Goal: Share content: Share content

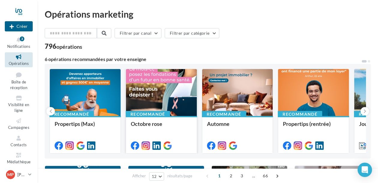
click at [172, 101] on div at bounding box center [161, 93] width 71 height 48
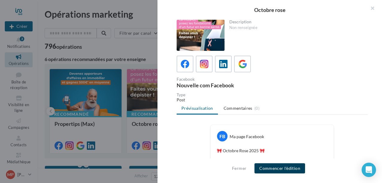
click at [272, 168] on button "Commencer l'édition" at bounding box center [280, 169] width 51 height 10
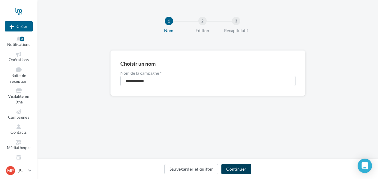
click at [238, 169] on button "Continuer" at bounding box center [236, 169] width 30 height 10
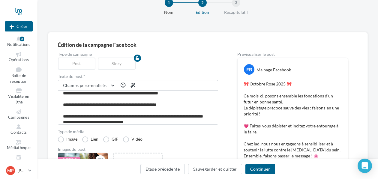
scroll to position [28, 0]
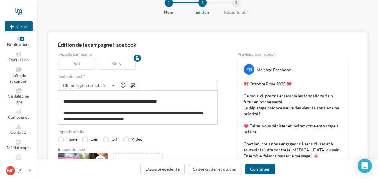
click at [113, 111] on textarea "**********" at bounding box center [138, 107] width 160 height 34
type textarea "**********"
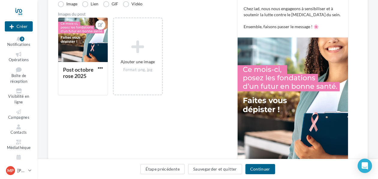
scroll to position [154, 0]
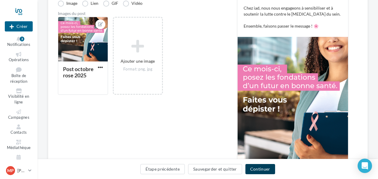
type textarea "**********"
click at [258, 168] on button "Continuer" at bounding box center [260, 169] width 30 height 10
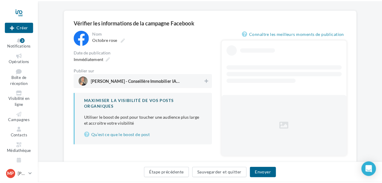
scroll to position [37, 0]
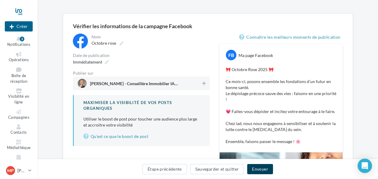
click at [256, 169] on button "Envoyer" at bounding box center [259, 169] width 25 height 10
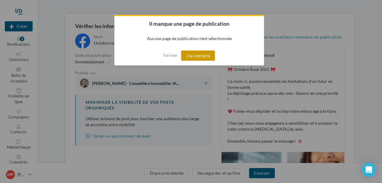
click at [193, 56] on button "J'ai compris" at bounding box center [198, 56] width 34 height 10
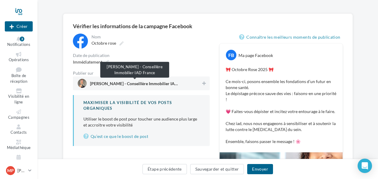
click at [144, 87] on span "[PERSON_NAME] - Conseillère Immobilier IAD France" at bounding box center [135, 85] width 90 height 7
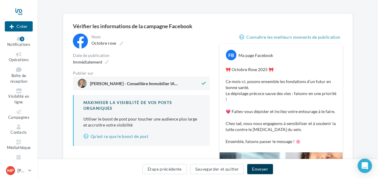
click at [257, 170] on button "Envoyer" at bounding box center [259, 169] width 25 height 10
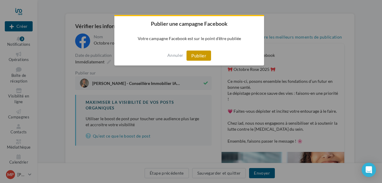
click at [199, 55] on button "Publier" at bounding box center [199, 56] width 25 height 10
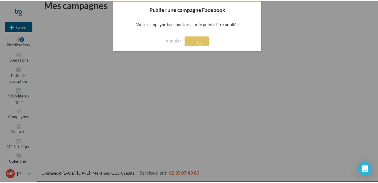
scroll to position [10, 0]
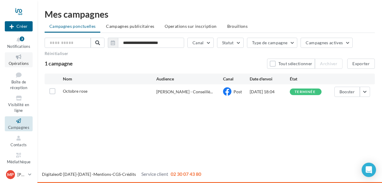
click at [20, 60] on icon at bounding box center [19, 57] width 24 height 7
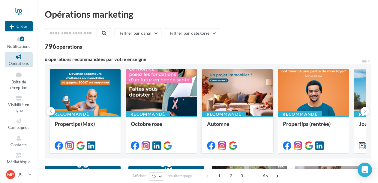
click at [250, 82] on div at bounding box center [237, 93] width 71 height 48
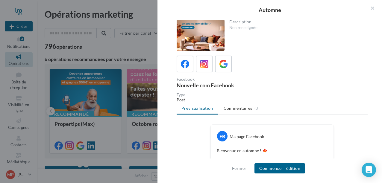
click at [211, 40] on div at bounding box center [201, 35] width 48 height 31
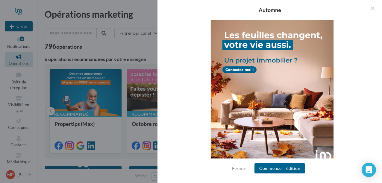
scroll to position [225, 0]
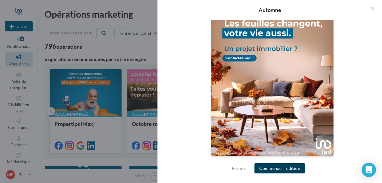
click at [277, 168] on button "Commencer l'édition" at bounding box center [280, 169] width 51 height 10
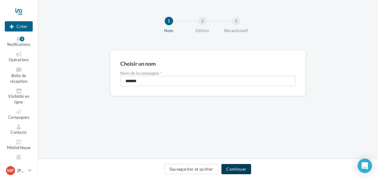
click at [231, 167] on button "Continuer" at bounding box center [236, 169] width 30 height 10
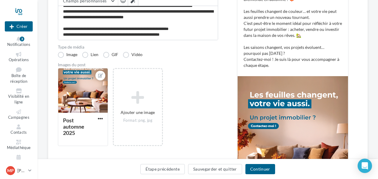
scroll to position [104, 0]
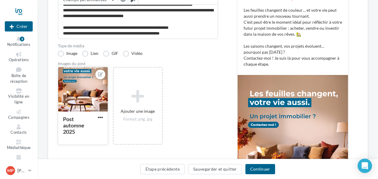
click at [84, 94] on div at bounding box center [82, 89] width 49 height 45
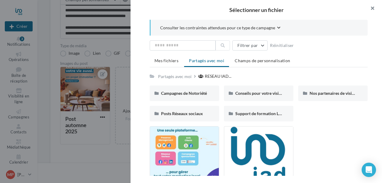
click at [376, 7] on button "button" at bounding box center [370, 9] width 24 height 18
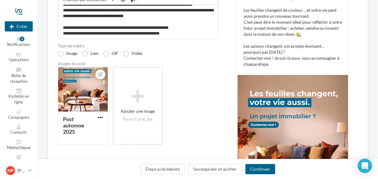
scroll to position [126, 0]
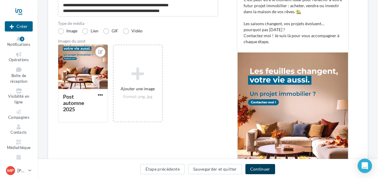
click at [256, 168] on button "Continuer" at bounding box center [260, 169] width 30 height 10
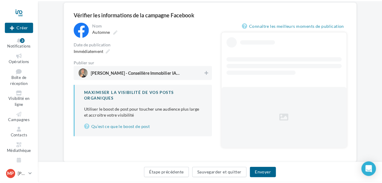
scroll to position [65, 0]
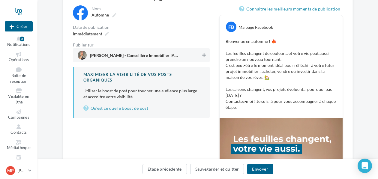
click at [204, 57] on icon at bounding box center [204, 55] width 4 height 4
click at [256, 169] on button "Envoyer" at bounding box center [259, 169] width 25 height 10
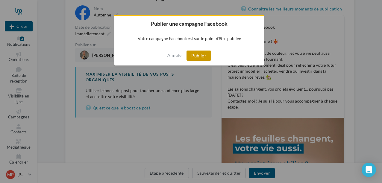
click at [202, 56] on button "Publier" at bounding box center [199, 56] width 25 height 10
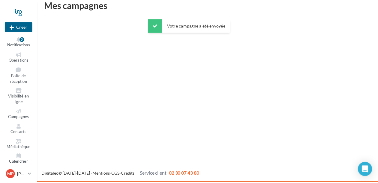
scroll to position [10, 0]
